Goal: Obtain resource: Download file/media

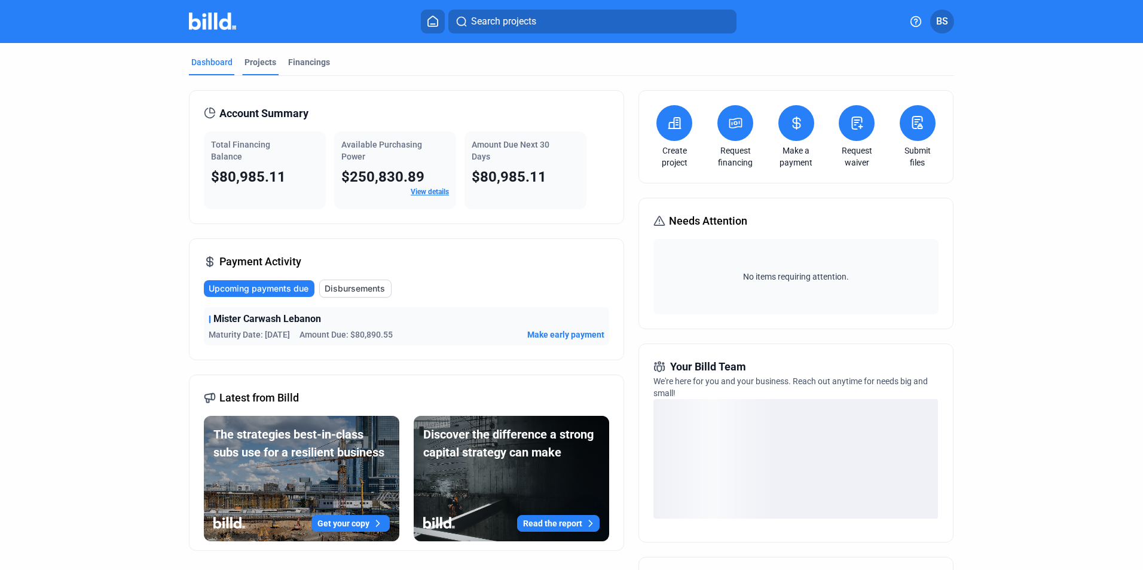
click at [253, 64] on div "Projects" at bounding box center [260, 62] width 32 height 12
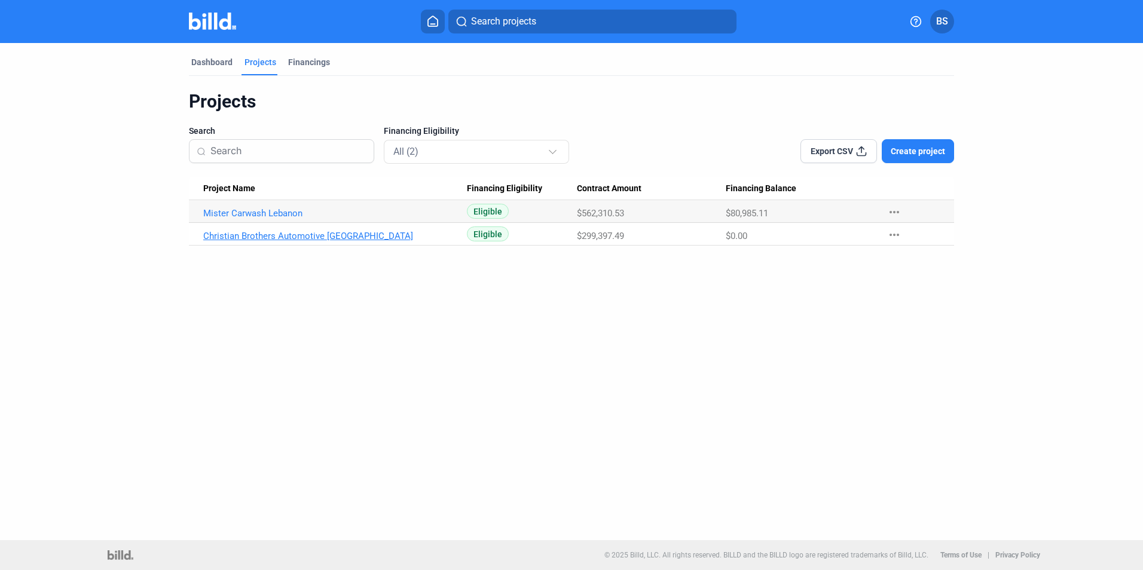
click at [286, 238] on link "Christian Brothers Automotive [GEOGRAPHIC_DATA]" at bounding box center [335, 236] width 264 height 11
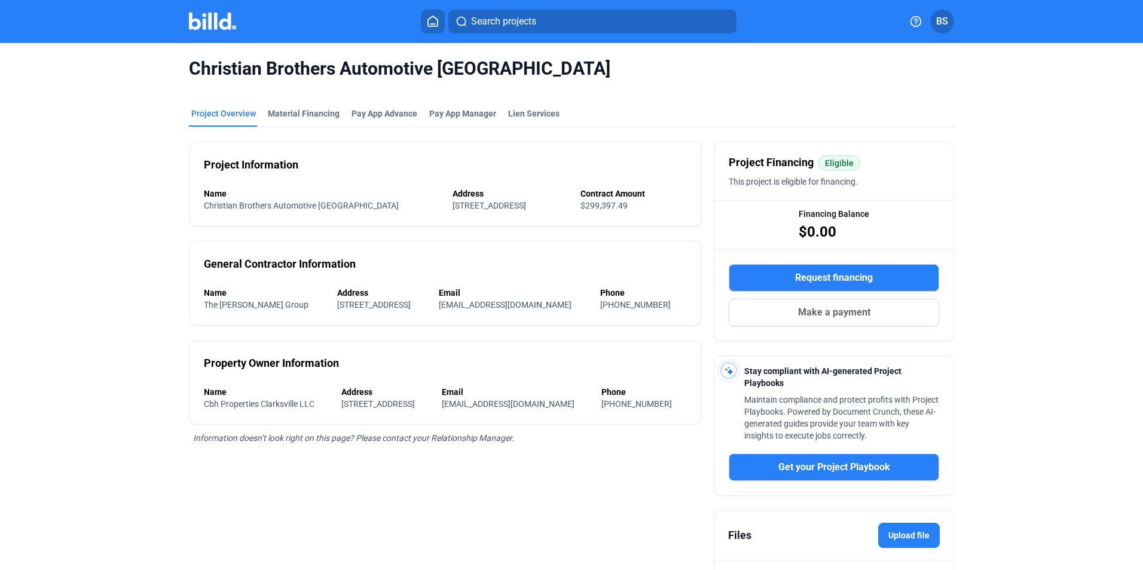
click at [357, 106] on mat-tab-group "Project Overview Material Financing Pay App Advance Pay App Manager Lien Servic…" at bounding box center [571, 362] width 765 height 537
click at [363, 115] on div "Pay App Advance" at bounding box center [384, 114] width 66 height 12
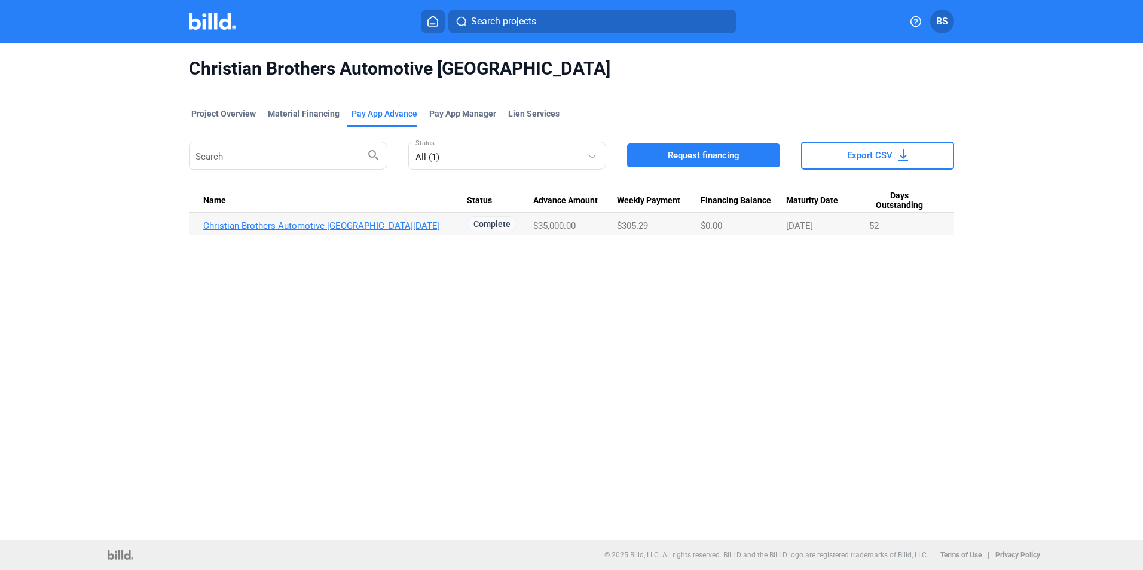
click at [379, 230] on link "Christian Brothers Automotive [GEOGRAPHIC_DATA][DATE]" at bounding box center [335, 226] width 264 height 11
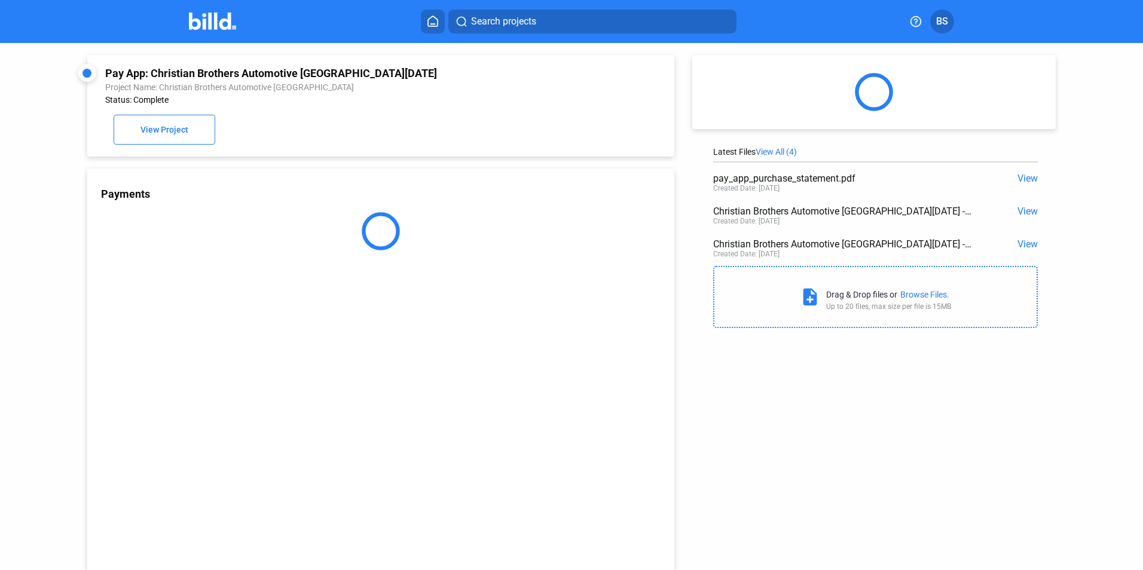
click at [1020, 179] on span "View" at bounding box center [1027, 178] width 20 height 11
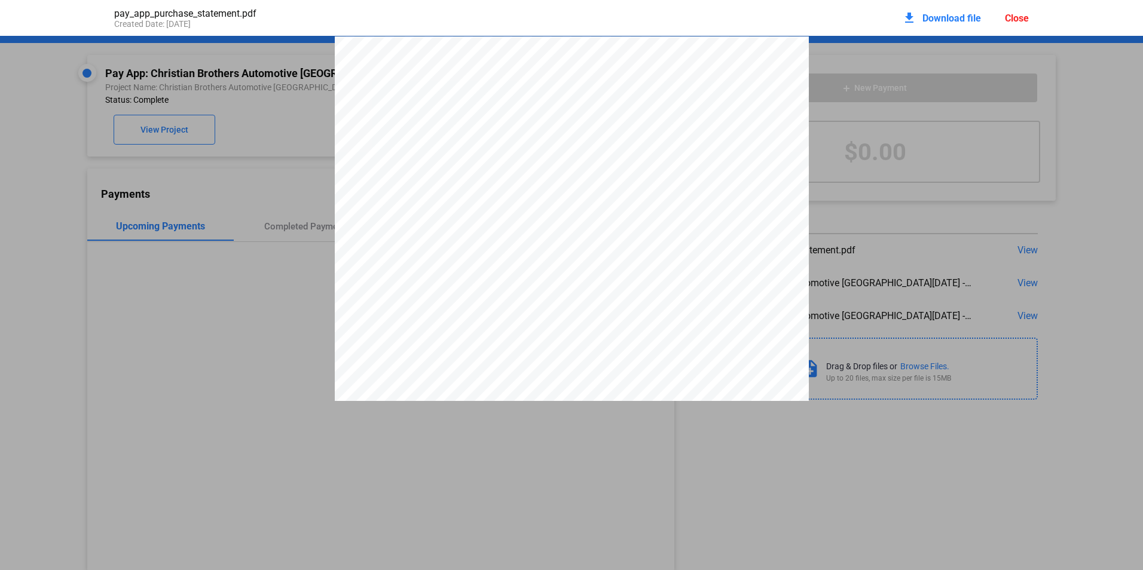
drag, startPoint x: 533, startPoint y: 506, endPoint x: 671, endPoint y: 418, distance: 163.9
click at [534, 505] on div "pay_app_purchase_statement.pdf Created Date: [DATE] download Download file Clos…" at bounding box center [571, 285] width 1143 height 570
click at [1010, 24] on div "download Download file Close" at bounding box center [965, 18] width 127 height 26
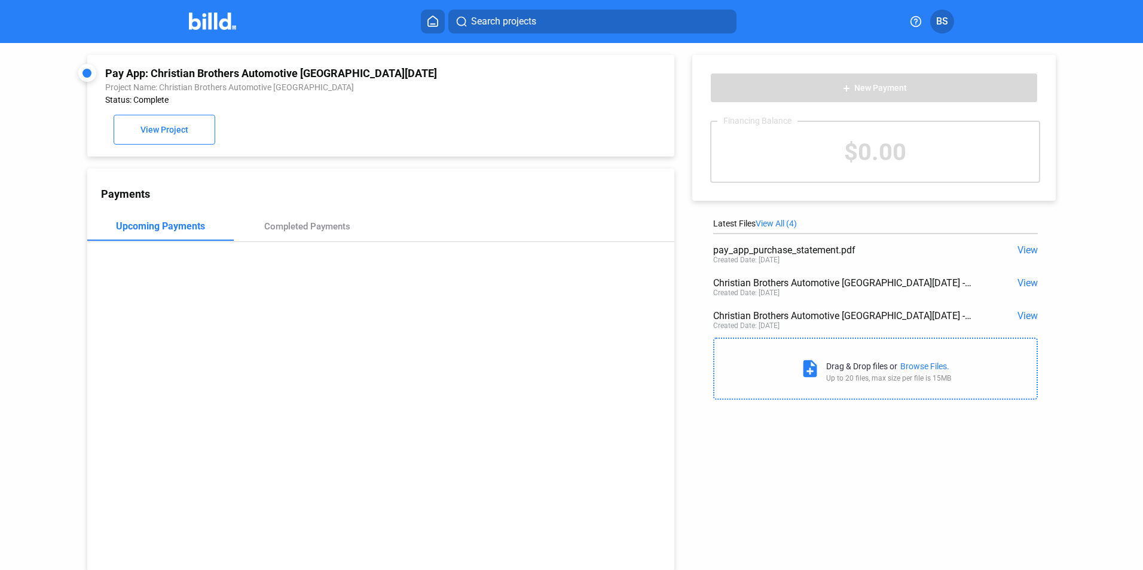
click at [1023, 319] on span "View" at bounding box center [1027, 315] width 20 height 11
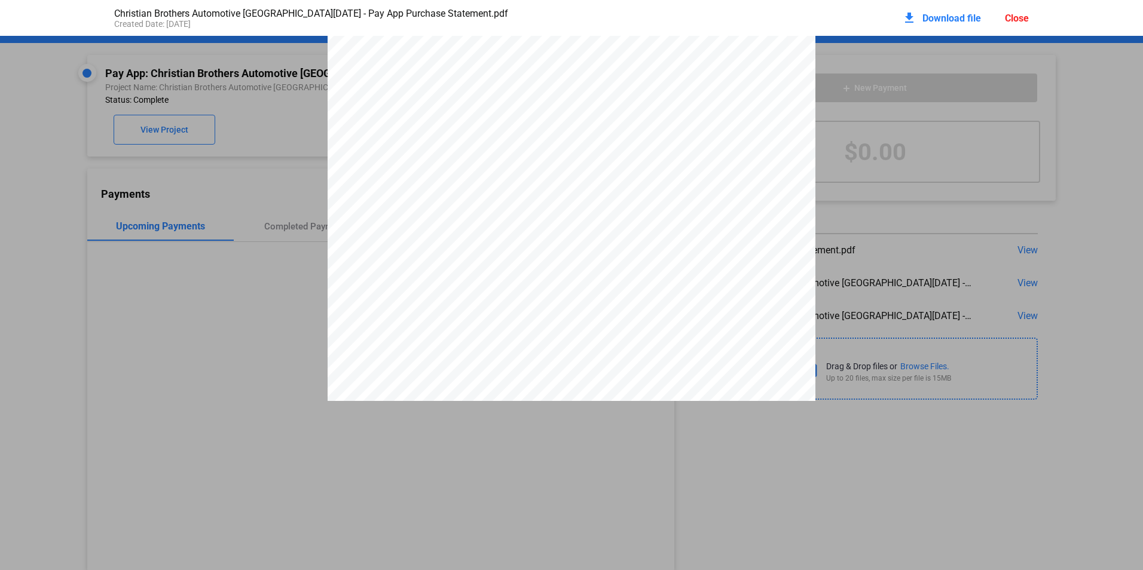
scroll to position [185, 0]
click at [943, 13] on span "Download file" at bounding box center [951, 18] width 59 height 11
